Goal: Information Seeking & Learning: Learn about a topic

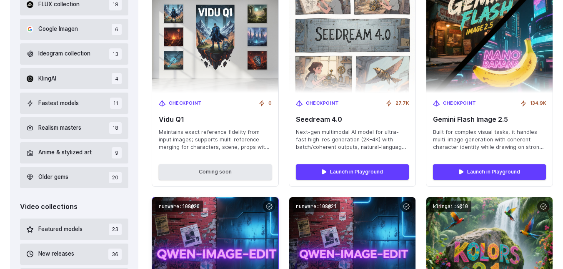
scroll to position [375, 0]
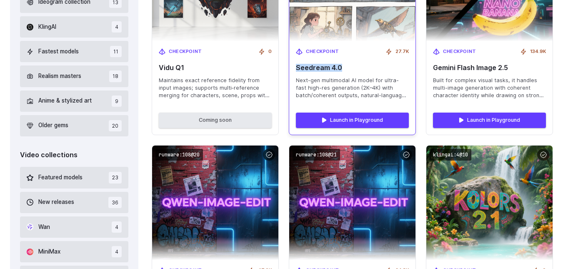
drag, startPoint x: 340, startPoint y: 68, endPoint x: 297, endPoint y: 68, distance: 43.4
click at [297, 68] on span "Seedream 4.0" at bounding box center [352, 68] width 113 height 8
copy span "Seedream 4.0"
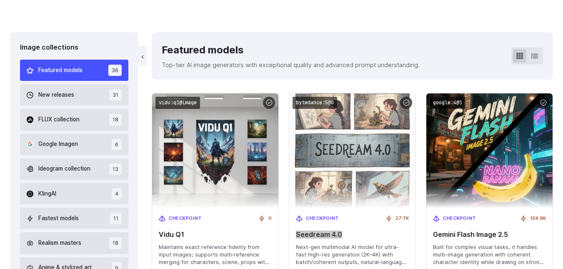
scroll to position [0, 0]
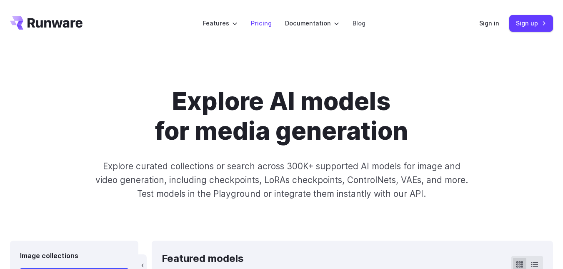
click at [265, 24] on link "Pricing" at bounding box center [261, 23] width 21 height 10
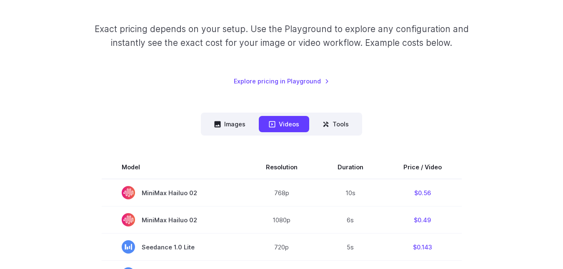
scroll to position [125, 0]
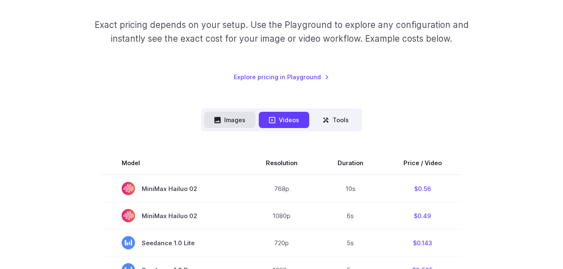
click at [232, 121] on button "Images" at bounding box center [229, 120] width 51 height 16
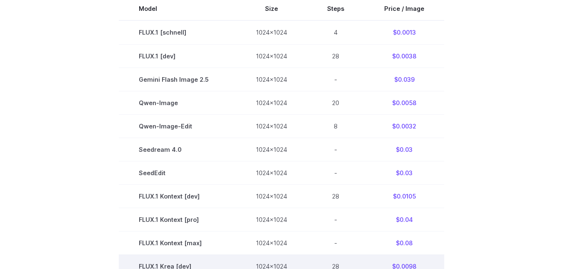
scroll to position [250, 0]
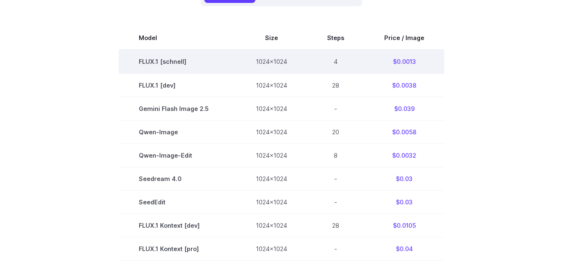
click at [160, 62] on td "FLUX.1 [schnell]" at bounding box center [177, 62] width 117 height 24
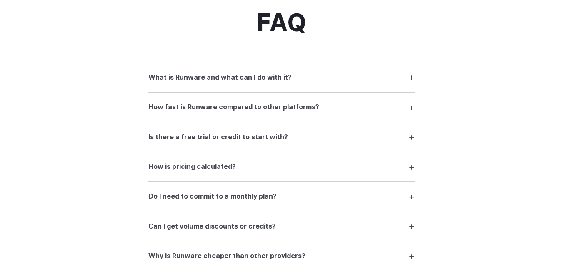
scroll to position [1043, 0]
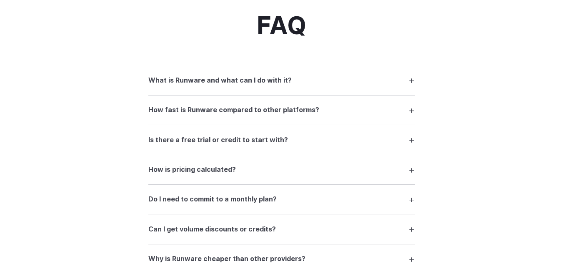
click at [410, 138] on summary "Is there a free trial or credit to start with?" at bounding box center [281, 140] width 267 height 16
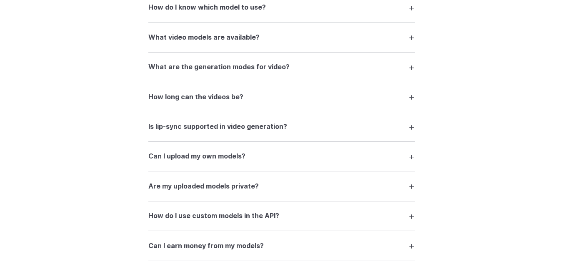
scroll to position [1543, 0]
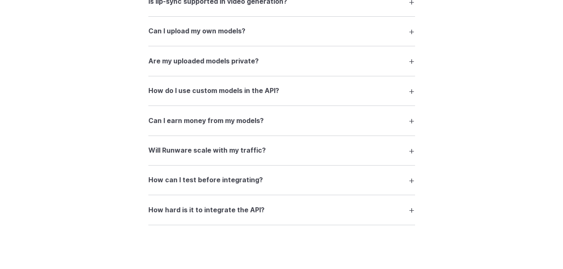
click at [412, 211] on summary "How hard is it to integrate the API?" at bounding box center [281, 210] width 267 height 16
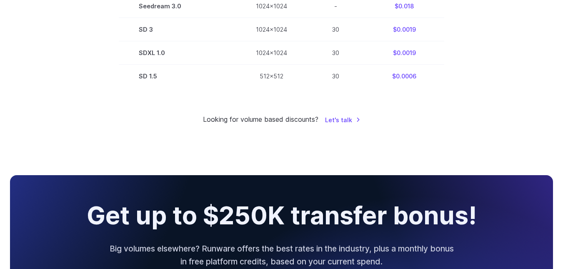
scroll to position [709, 0]
